Goal: Information Seeking & Learning: Learn about a topic

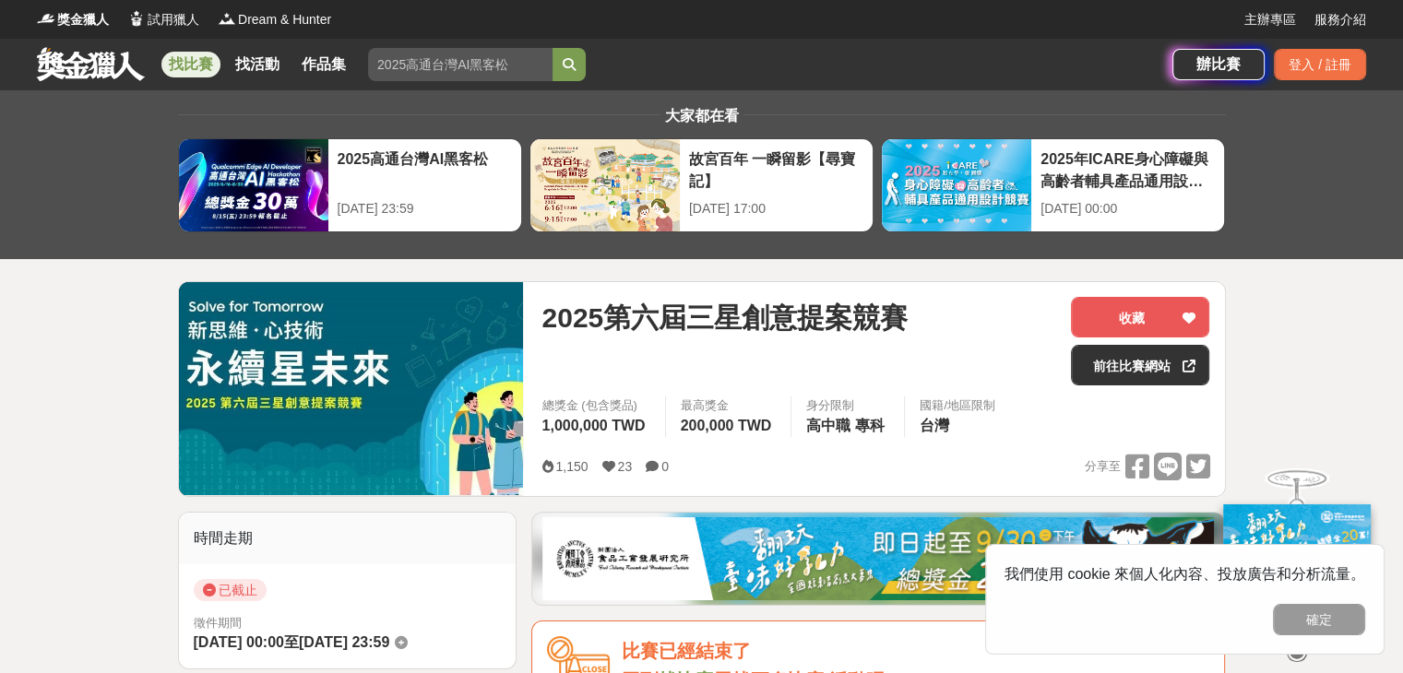
click at [1350, 618] on button "確定" at bounding box center [1319, 619] width 92 height 31
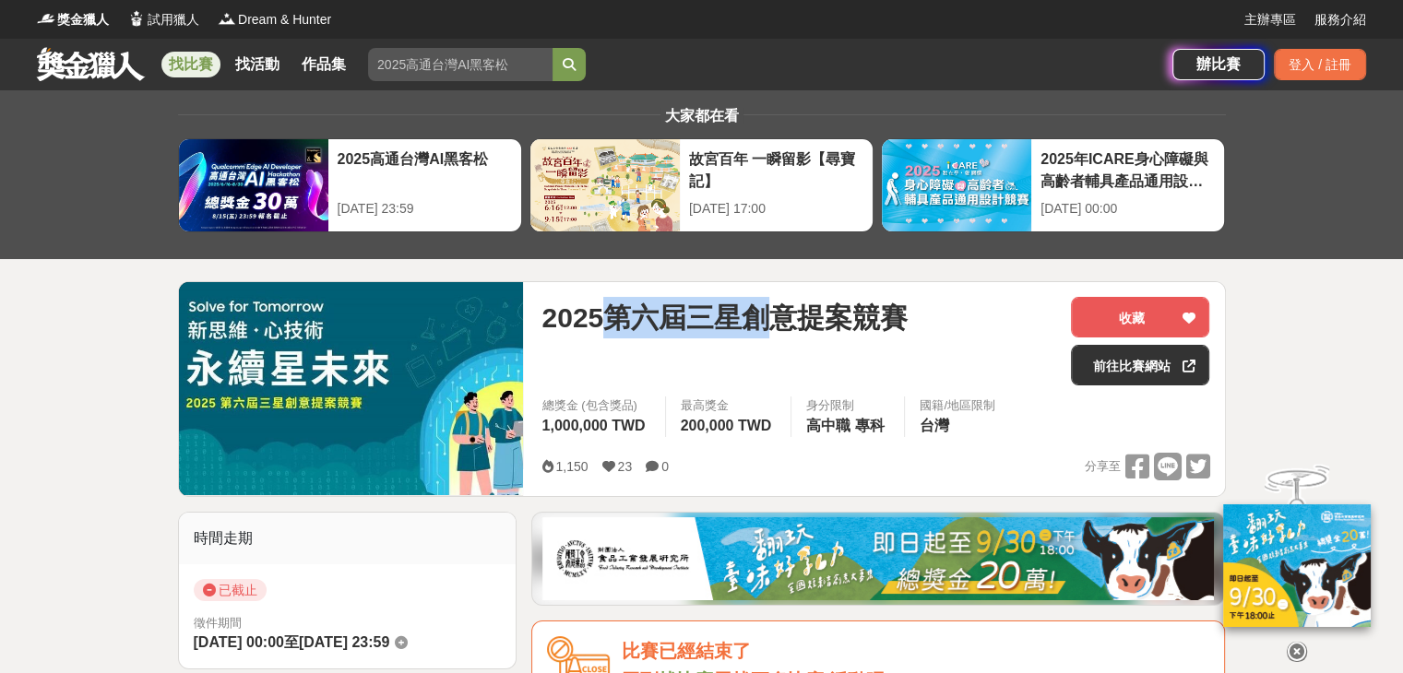
drag, startPoint x: 605, startPoint y: 332, endPoint x: 778, endPoint y: 337, distance: 172.6
click at [778, 337] on span "2025第六屆三星創意提案競賽" at bounding box center [724, 318] width 366 height 42
click at [779, 335] on span "2025第六屆三星創意提案競賽" at bounding box center [724, 318] width 366 height 42
click at [617, 424] on span "1,000,000 TWD" at bounding box center [592, 426] width 103 height 16
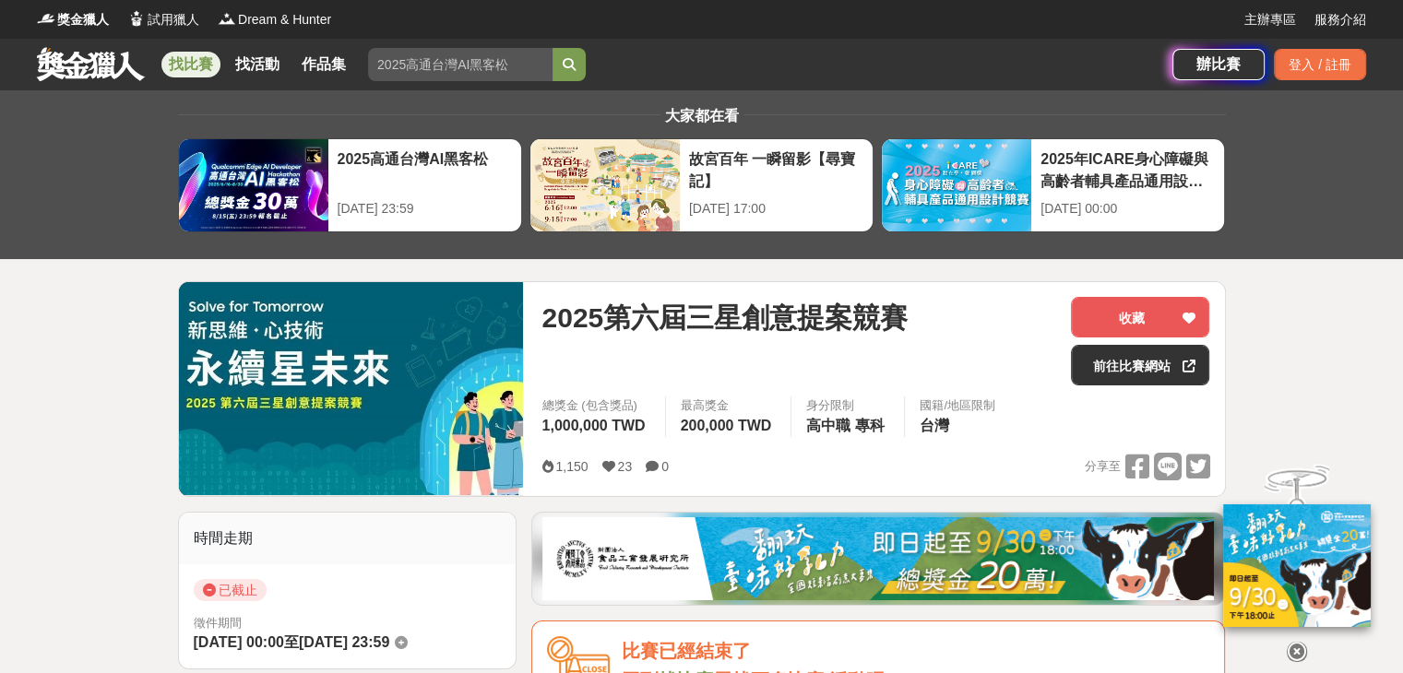
click at [617, 424] on span "1,000,000 TWD" at bounding box center [592, 426] width 103 height 16
drag, startPoint x: 696, startPoint y: 413, endPoint x: 713, endPoint y: 410, distance: 16.8
click at [713, 410] on div "最高獎金 200,000 TWD" at bounding box center [728, 417] width 126 height 41
click at [713, 410] on span "最高獎金" at bounding box center [729, 406] width 96 height 18
drag, startPoint x: 850, startPoint y: 419, endPoint x: 862, endPoint y: 435, distance: 20.5
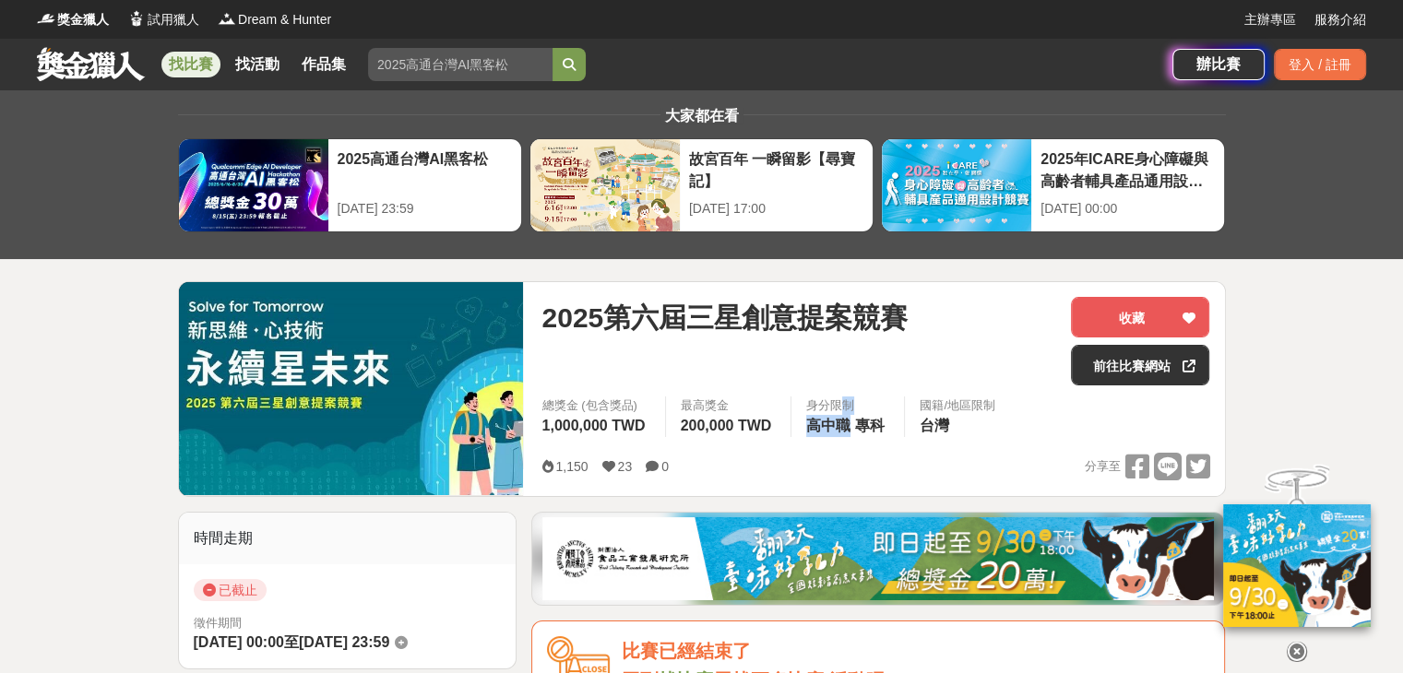
click at [862, 435] on div "總獎金 (包含獎品) 1,000,000 TWD 最高獎金 200,000 TWD 身分限制 高中職 專科 國籍/地區限制 台灣" at bounding box center [875, 423] width 697 height 52
drag, startPoint x: 860, startPoint y: 431, endPoint x: 850, endPoint y: 414, distance: 19.0
click at [850, 414] on div "身分限制 高中職 專科" at bounding box center [847, 417] width 113 height 41
click at [850, 418] on span "高中職" at bounding box center [828, 426] width 44 height 16
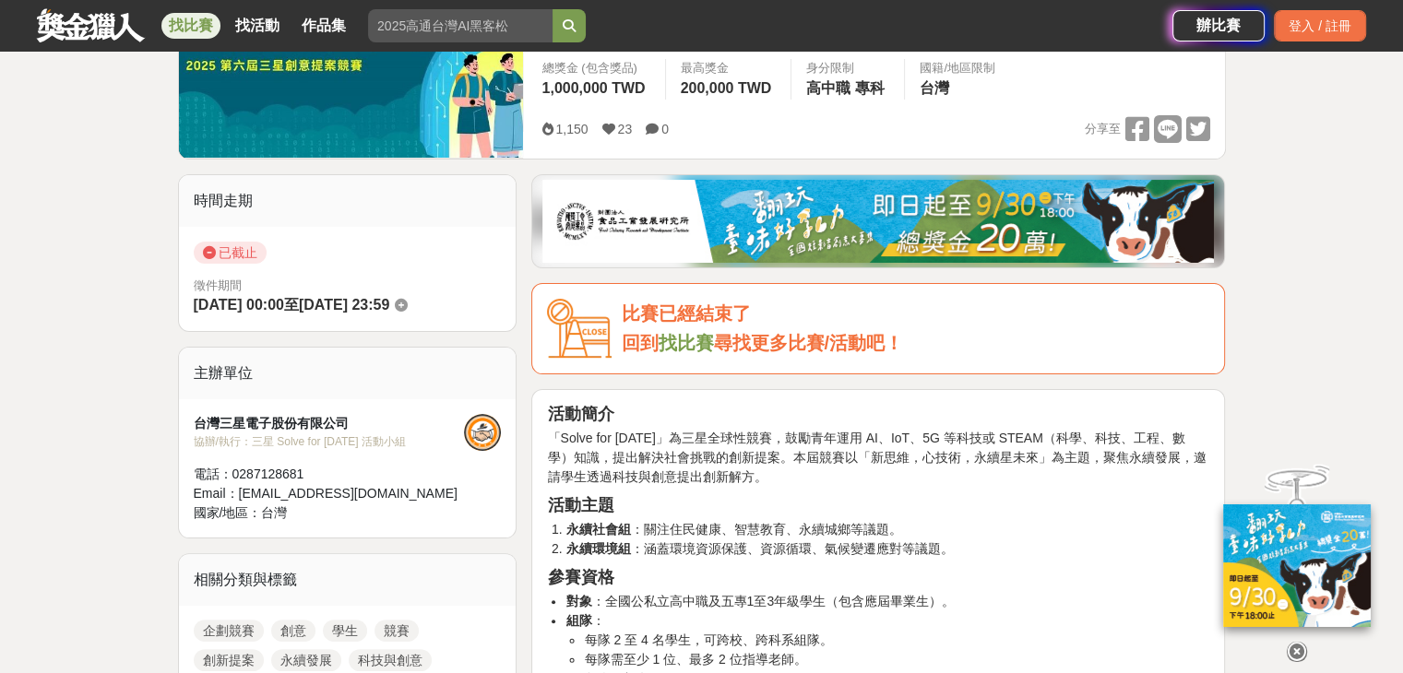
scroll to position [553, 0]
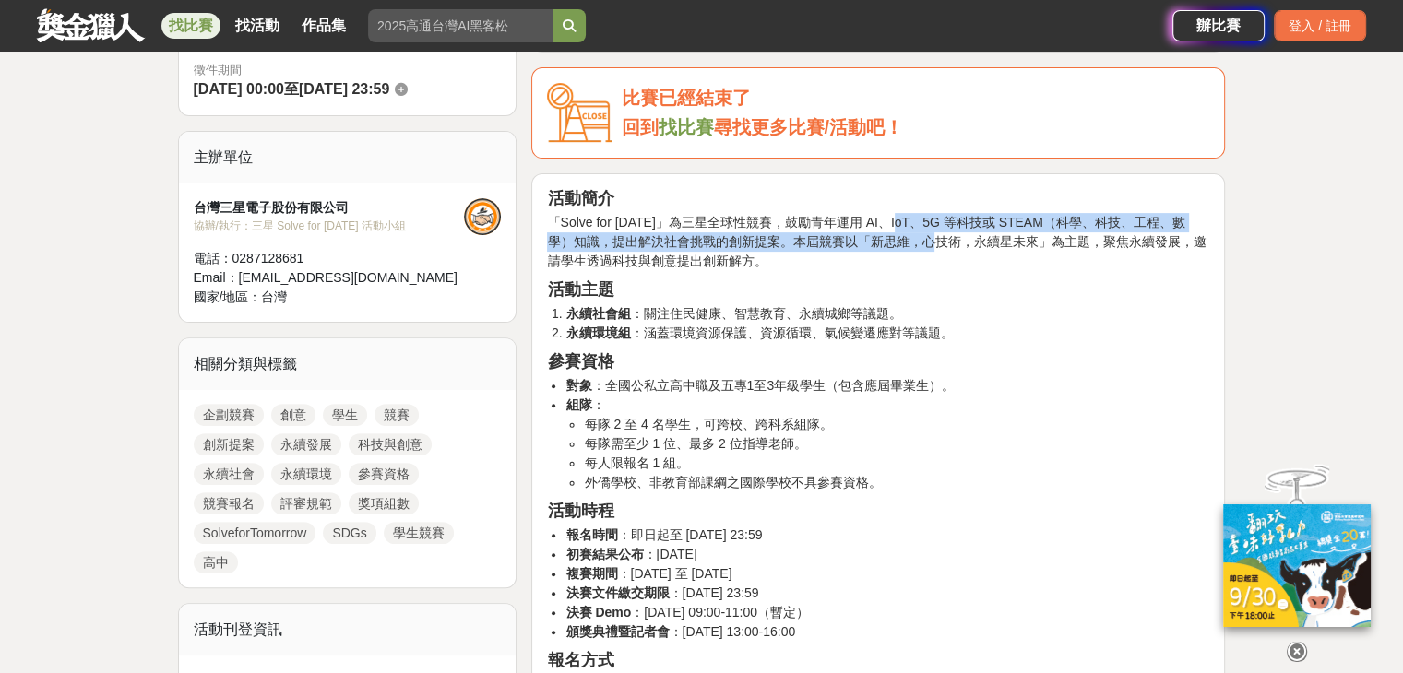
drag, startPoint x: 900, startPoint y: 226, endPoint x: 907, endPoint y: 241, distance: 16.1
click at [907, 241] on p "「Solve for Tomorrow」為三星全球性競賽，鼓勵青年運用 AI、IoT、5G 等科技或 STEAM（科學、科技、工程、數學）知識，提出解決社會挑…" at bounding box center [878, 242] width 662 height 58
drag, startPoint x: 896, startPoint y: 222, endPoint x: 898, endPoint y: 237, distance: 15.0
click at [898, 237] on p "「Solve for Tomorrow」為三星全球性競賽，鼓勵青年運用 AI、IoT、5G 等科技或 STEAM（科學、科技、工程、數學）知識，提出解決社會挑…" at bounding box center [878, 242] width 662 height 58
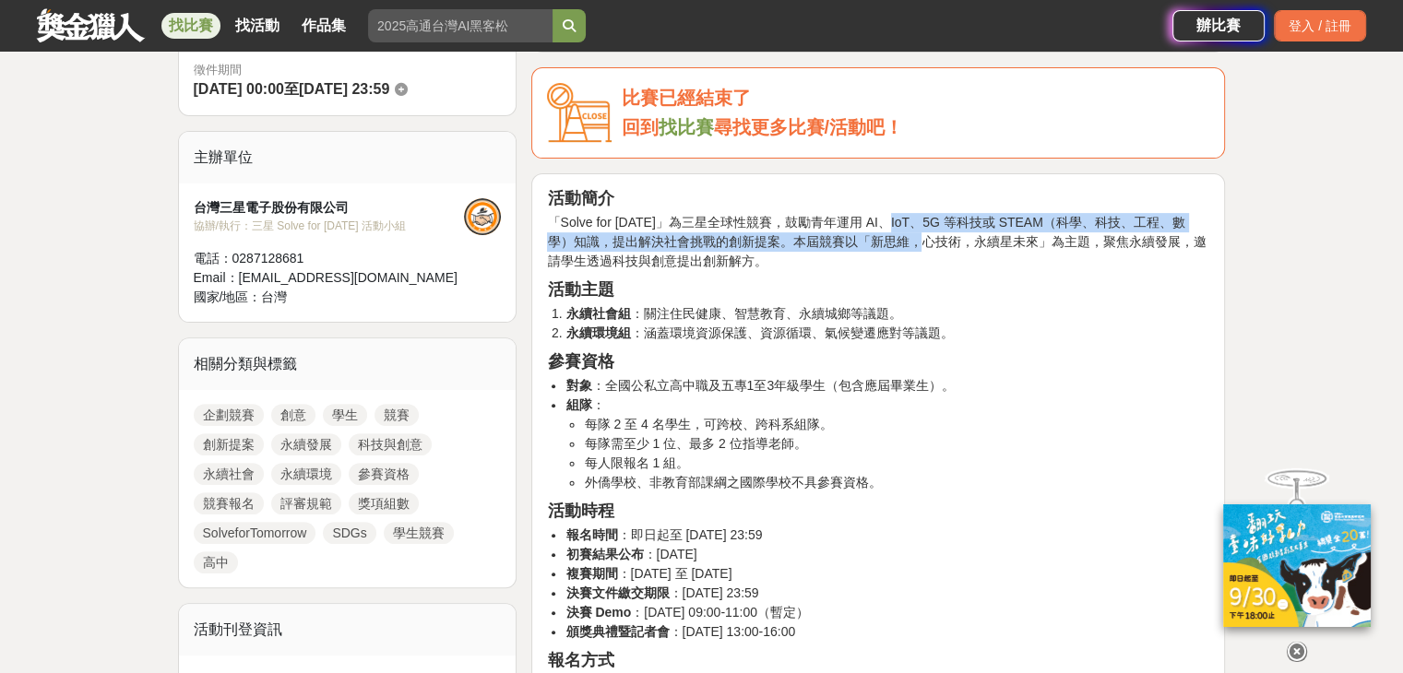
click at [898, 237] on p "「Solve for Tomorrow」為三星全球性競賽，鼓勵青年運用 AI、IoT、5G 等科技或 STEAM（科學、科技、工程、數學）知識，提出解決社會挑…" at bounding box center [878, 242] width 662 height 58
drag, startPoint x: 900, startPoint y: 227, endPoint x: 900, endPoint y: 243, distance: 15.7
click at [900, 243] on p "「Solve for Tomorrow」為三星全球性競賽，鼓勵青年運用 AI、IoT、5G 等科技或 STEAM（科學、科技、工程、數學）知識，提出解決社會挑…" at bounding box center [878, 242] width 662 height 58
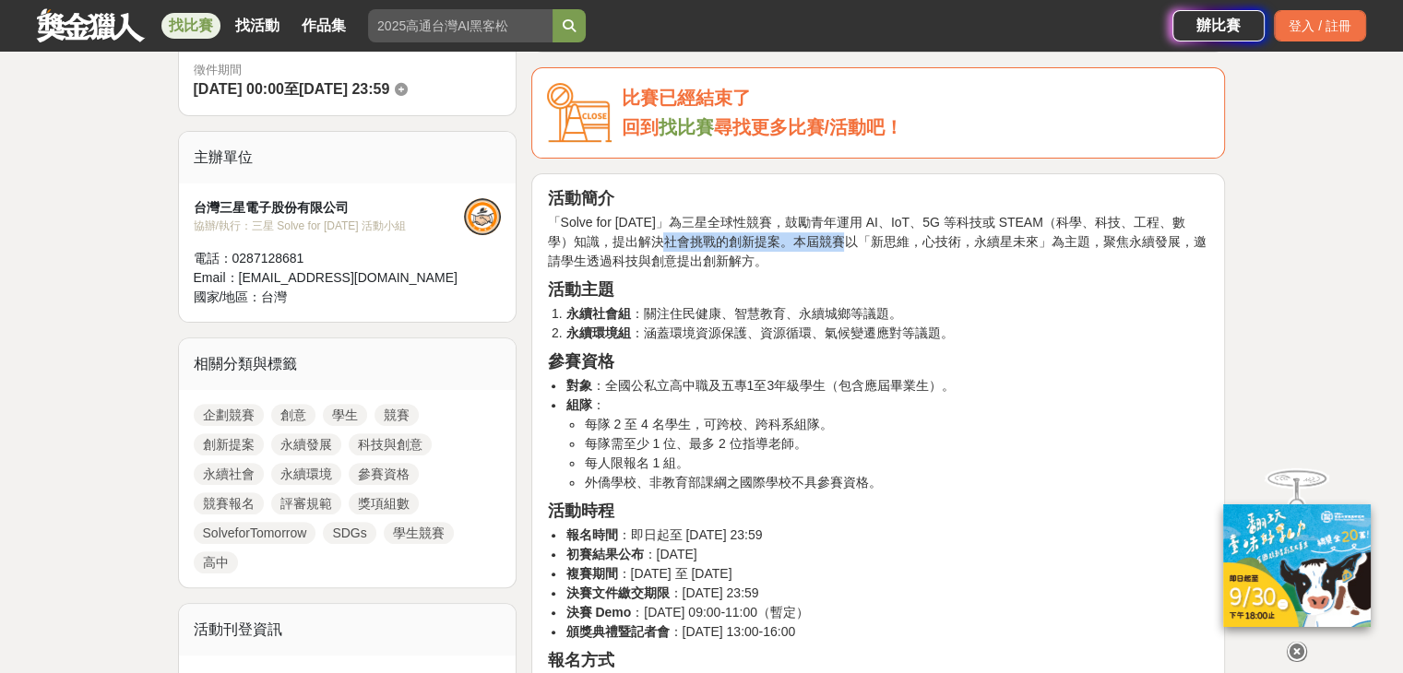
drag, startPoint x: 636, startPoint y: 234, endPoint x: 823, endPoint y: 249, distance: 187.8
click at [823, 249] on p "「Solve for Tomorrow」為三星全球性競賽，鼓勵青年運用 AI、IoT、5G 等科技或 STEAM（科學、科技、工程、數學）知識，提出解決社會挑…" at bounding box center [878, 242] width 662 height 58
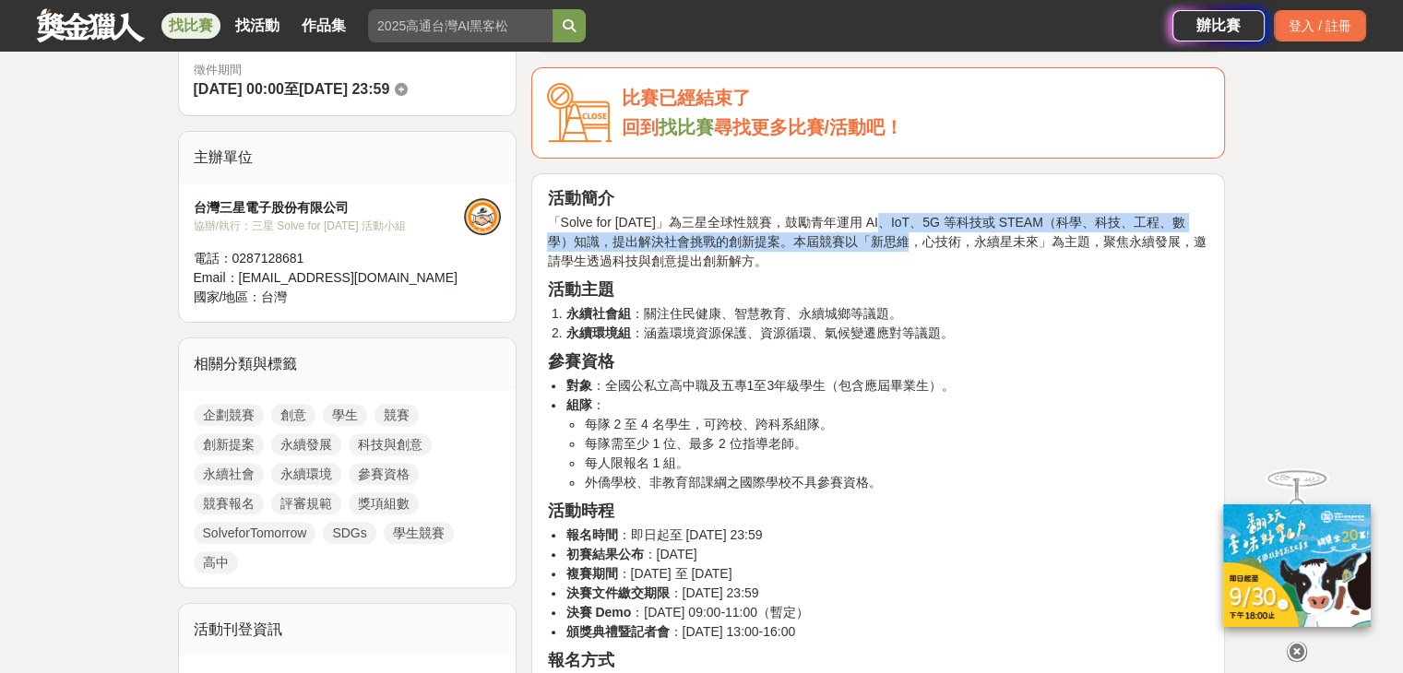
drag, startPoint x: 887, startPoint y: 208, endPoint x: 887, endPoint y: 237, distance: 29.5
click at [887, 237] on p "「Solve for Tomorrow」為三星全球性競賽，鼓勵青年運用 AI、IoT、5G 等科技或 STEAM（科學、科技、工程、數學）知識，提出解決社會挑…" at bounding box center [878, 242] width 662 height 58
drag, startPoint x: 882, startPoint y: 220, endPoint x: 886, endPoint y: 248, distance: 29.0
click at [886, 248] on p "「Solve for Tomorrow」為三星全球性競賽，鼓勵青年運用 AI、IoT、5G 等科技或 STEAM（科學、科技、工程、數學）知識，提出解決社會挑…" at bounding box center [878, 242] width 662 height 58
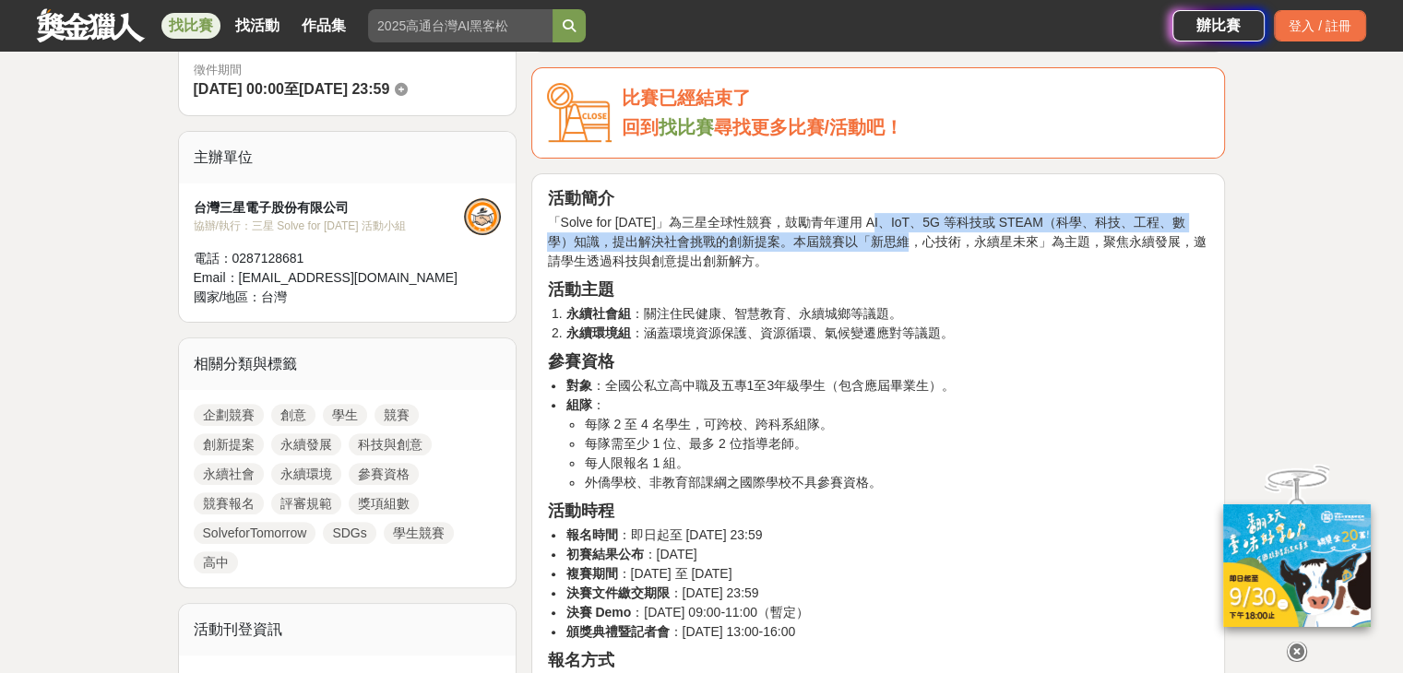
click at [886, 248] on p "「Solve for Tomorrow」為三星全球性競賽，鼓勵青年運用 AI、IoT、5G 等科技或 STEAM（科學、科技、工程、數學）知識，提出解決社會挑…" at bounding box center [878, 242] width 662 height 58
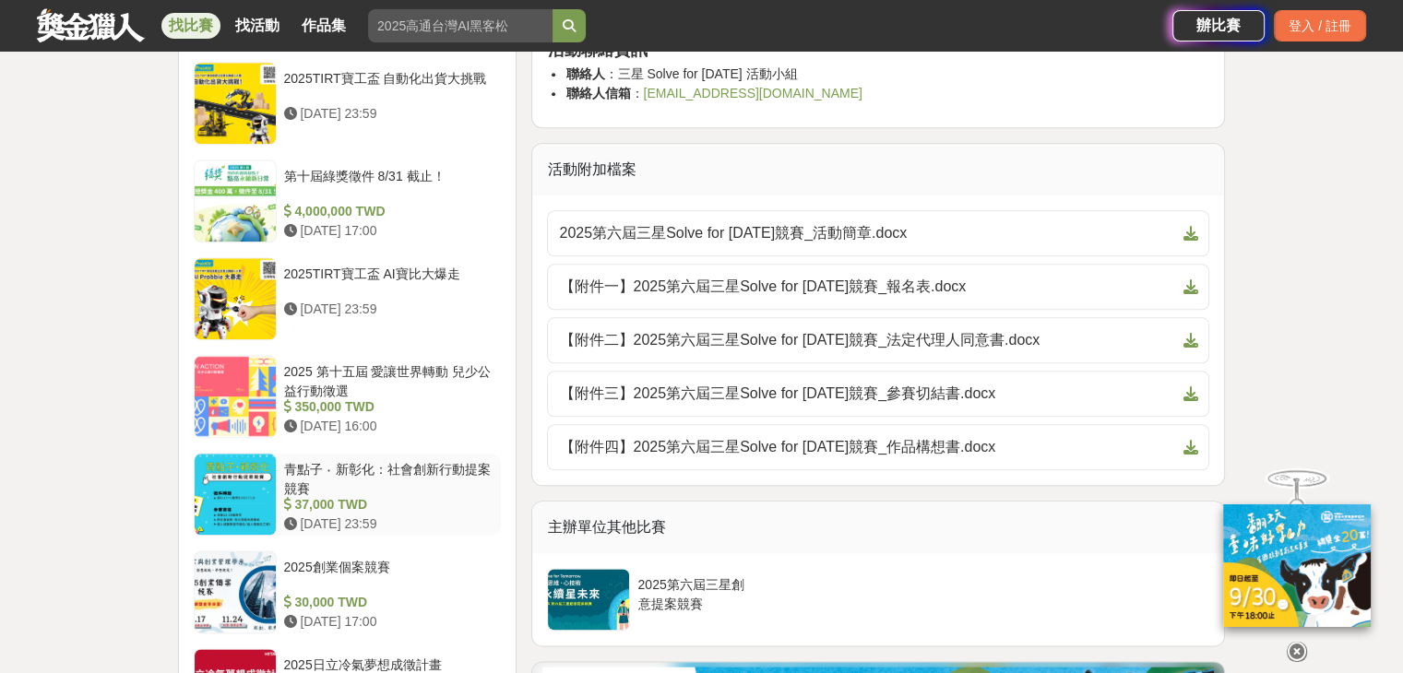
scroll to position [2029, 0]
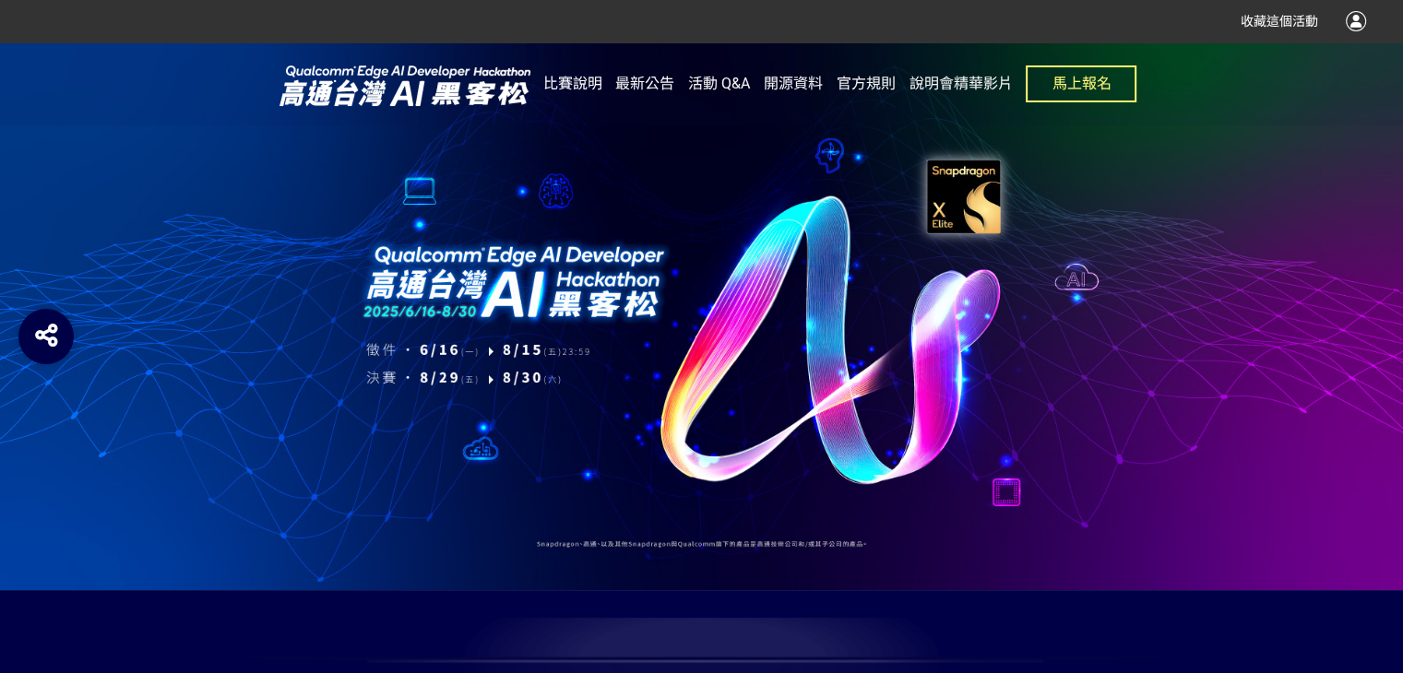
click at [587, 89] on span "比賽說明" at bounding box center [572, 84] width 59 height 18
click at [567, 78] on span "比賽說明" at bounding box center [572, 84] width 59 height 18
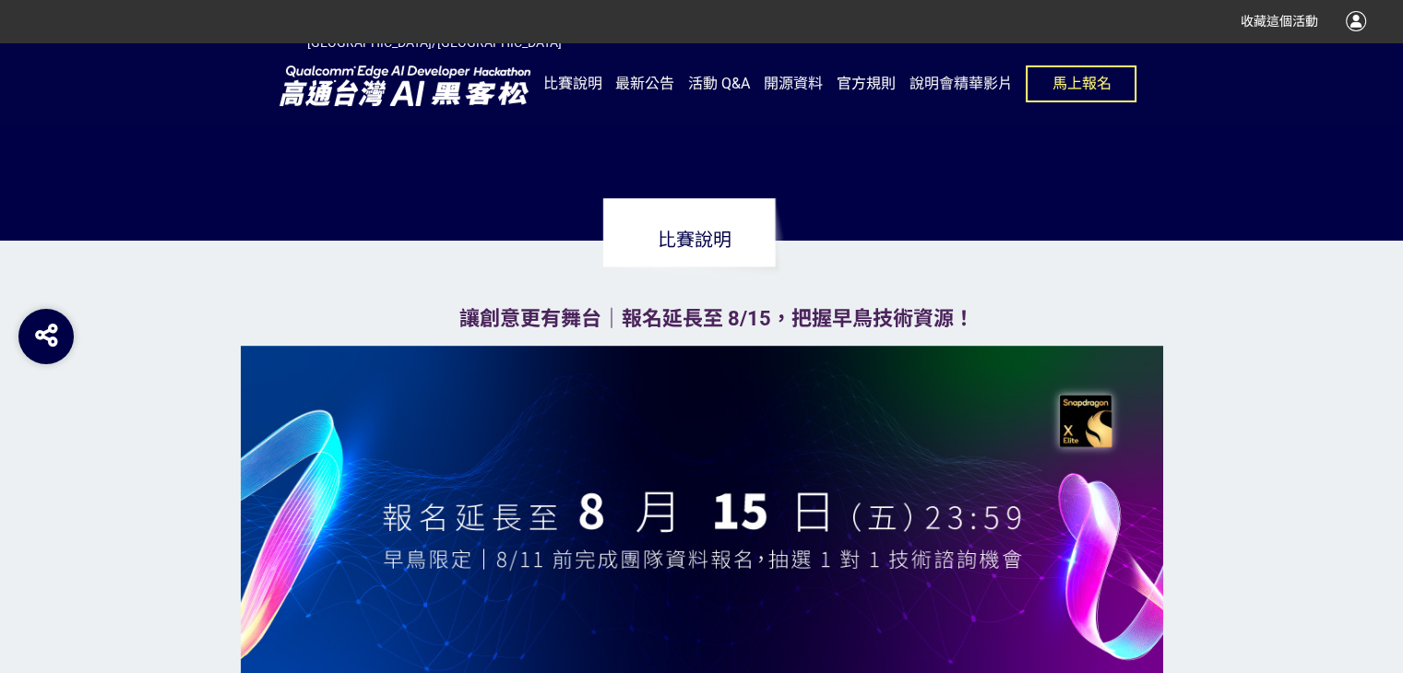
scroll to position [1291, 0]
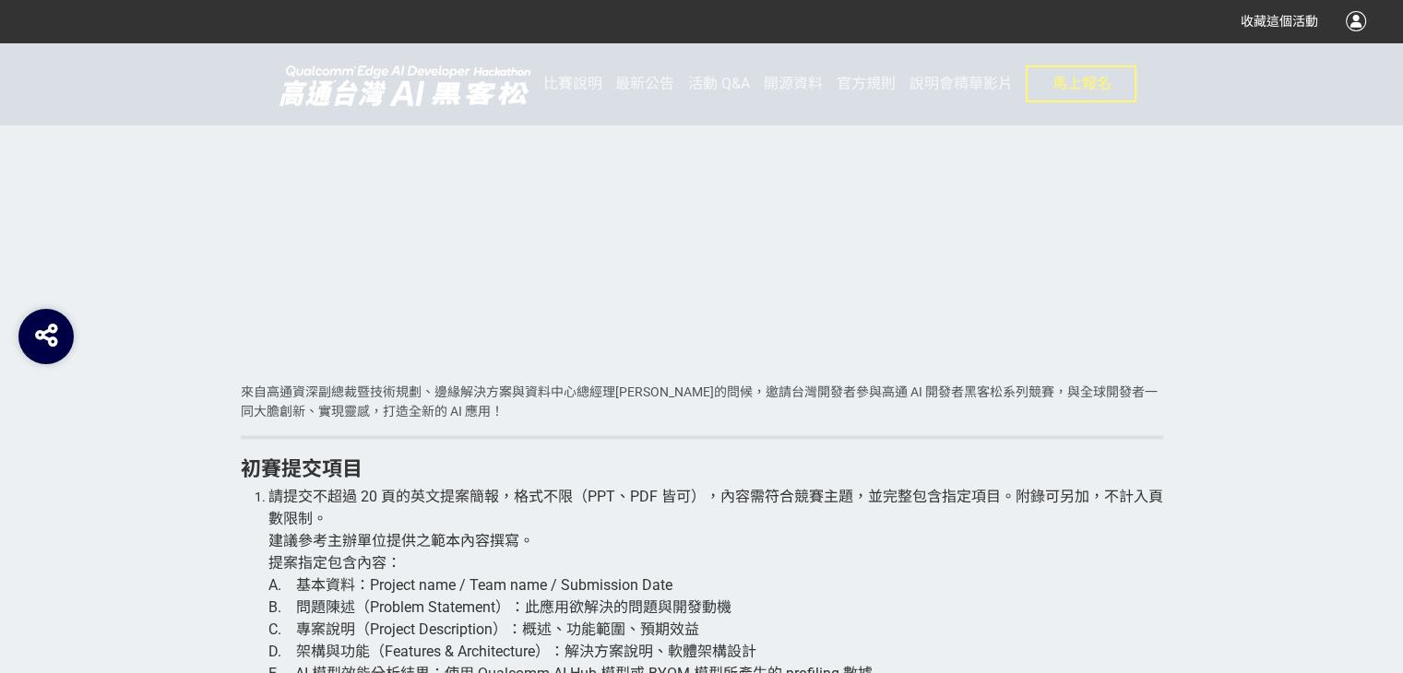
scroll to position [2860, 0]
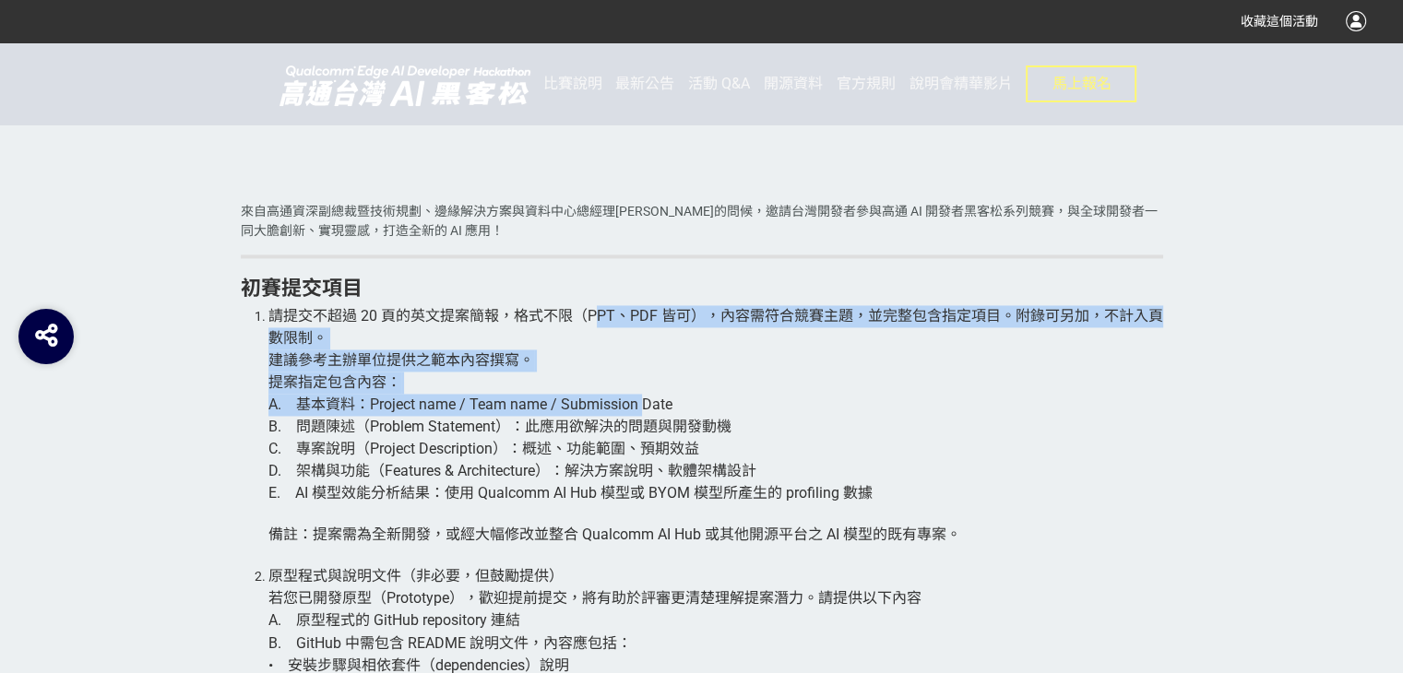
drag, startPoint x: 596, startPoint y: 304, endPoint x: 646, endPoint y: 398, distance: 106.5
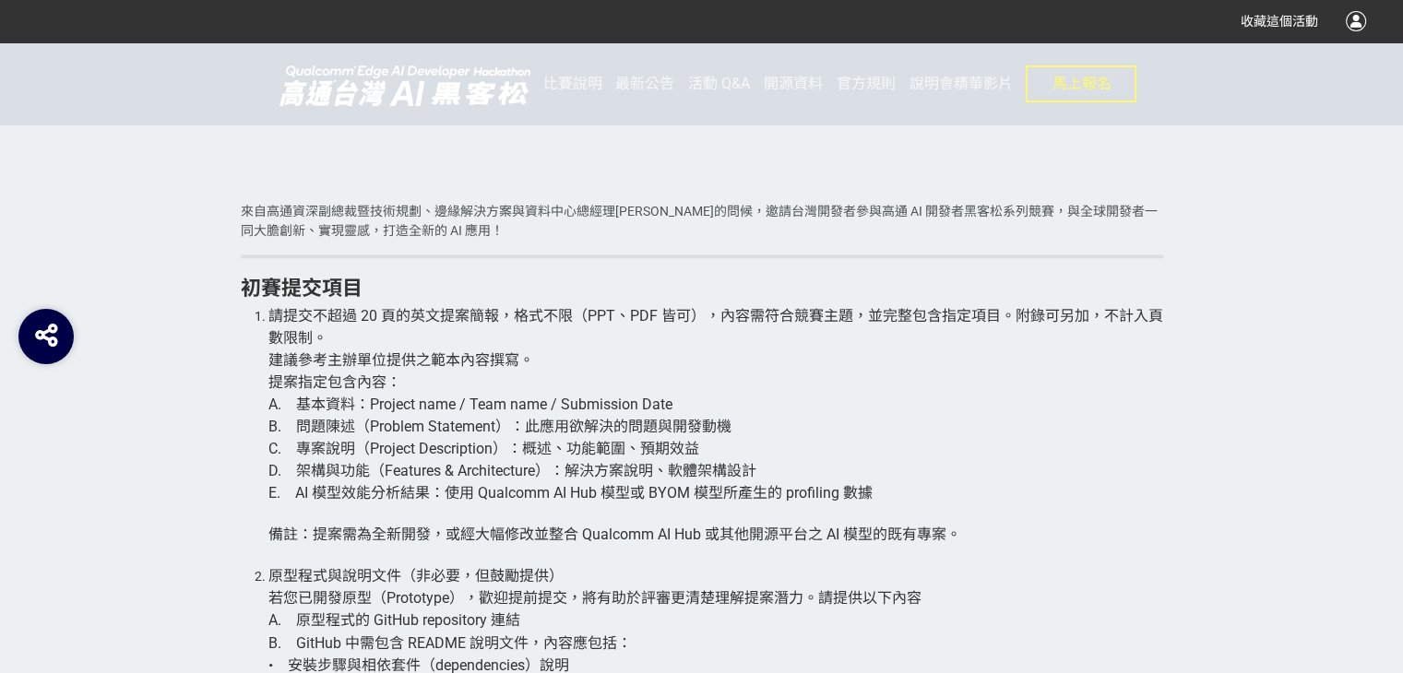
click at [648, 398] on span "A. 基本資料：Project name / Team name / Submission Date" at bounding box center [470, 405] width 404 height 18
